Goal: Navigation & Orientation: Find specific page/section

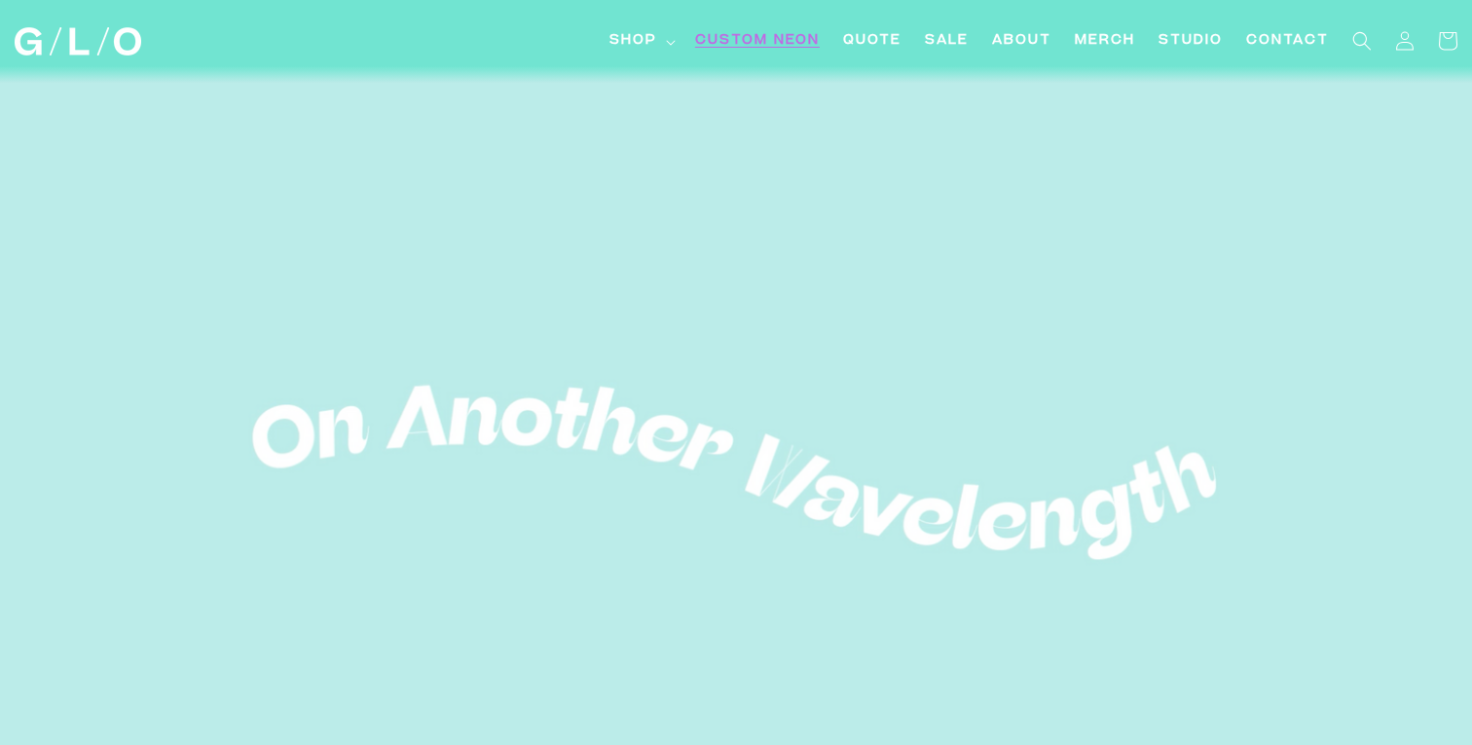
click at [777, 38] on span "Custom Neon" at bounding box center [757, 41] width 125 height 20
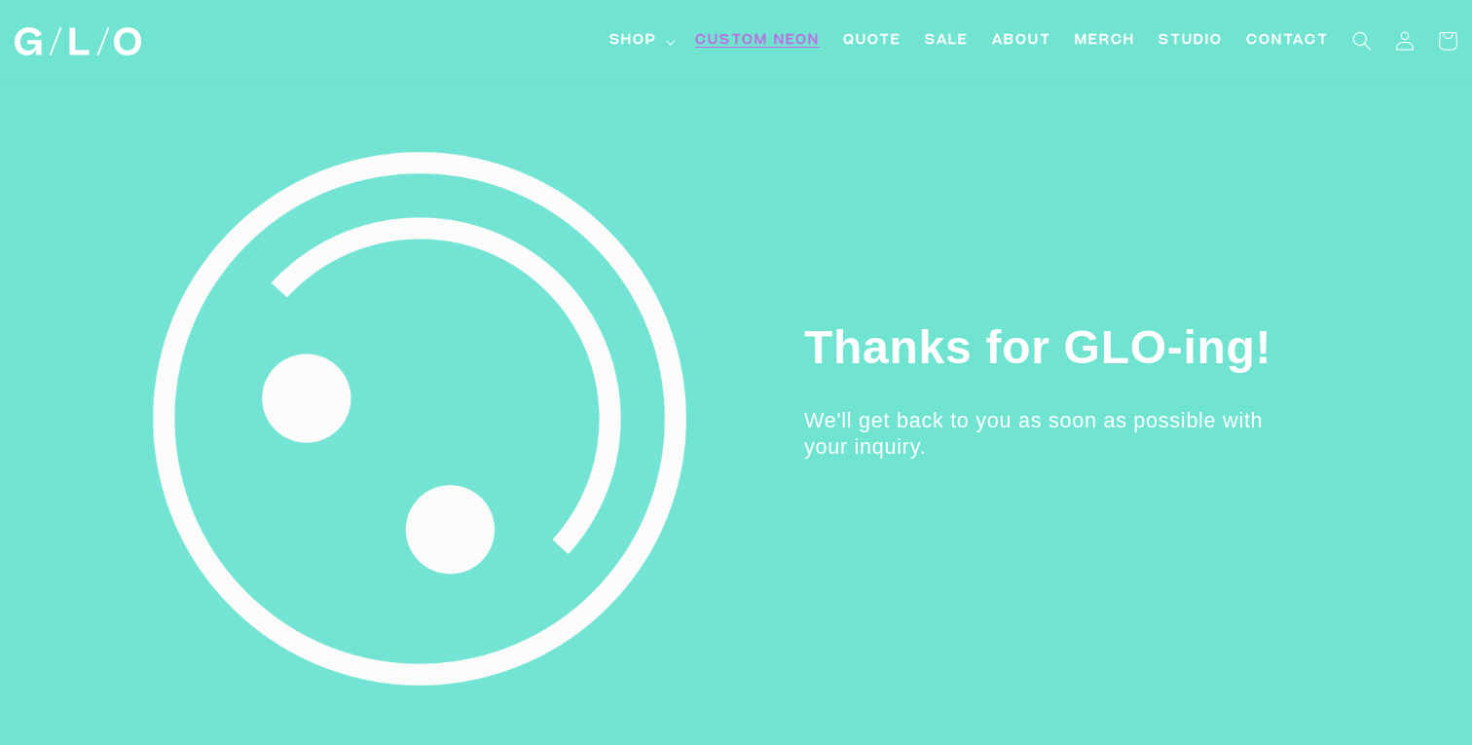
click at [763, 31] on span "Custom Neon" at bounding box center [757, 41] width 125 height 20
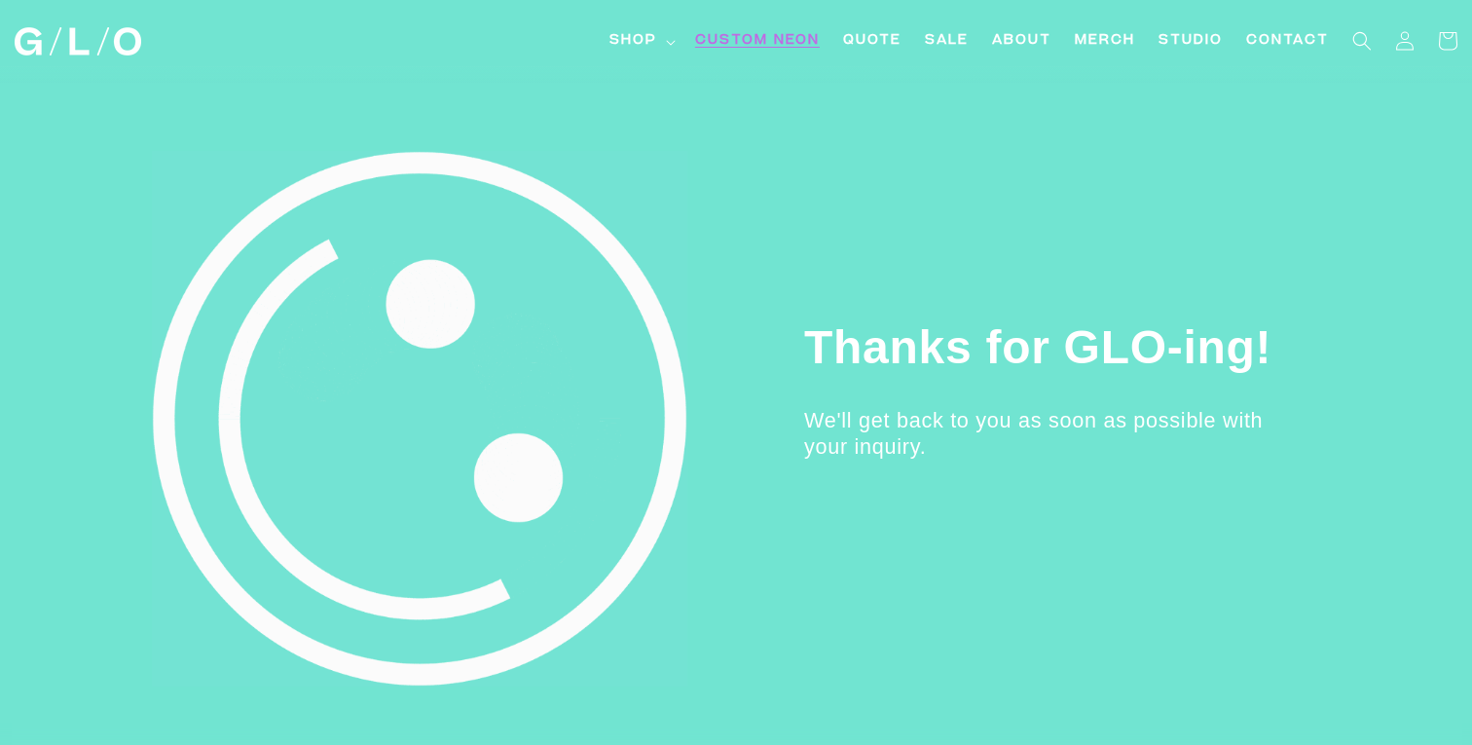
click at [749, 45] on span "Custom Neon" at bounding box center [757, 41] width 125 height 20
